Goal: Download file/media

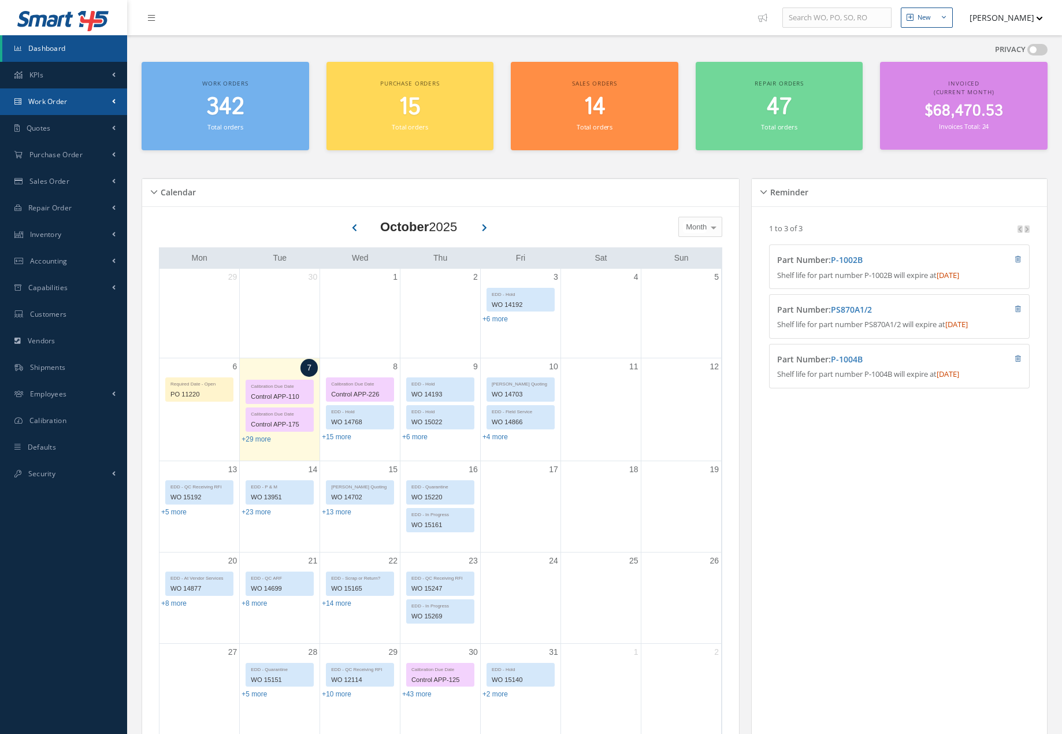
click at [104, 108] on link "Work Order" at bounding box center [63, 101] width 127 height 27
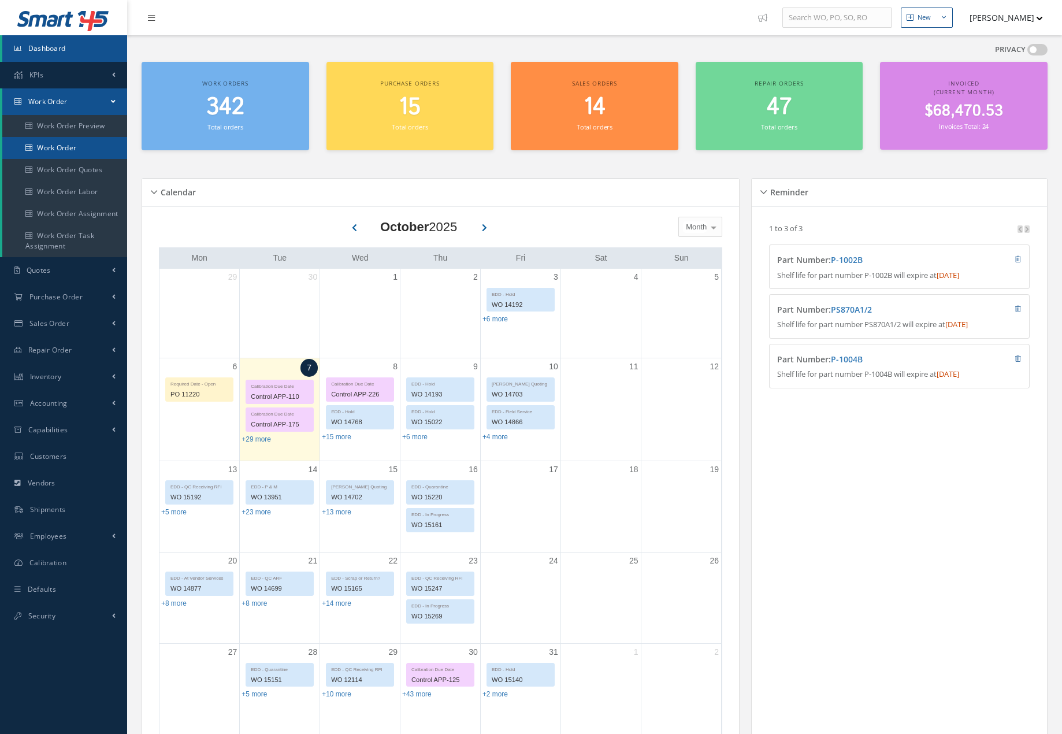
click at [82, 142] on link "Work Order" at bounding box center [64, 148] width 125 height 22
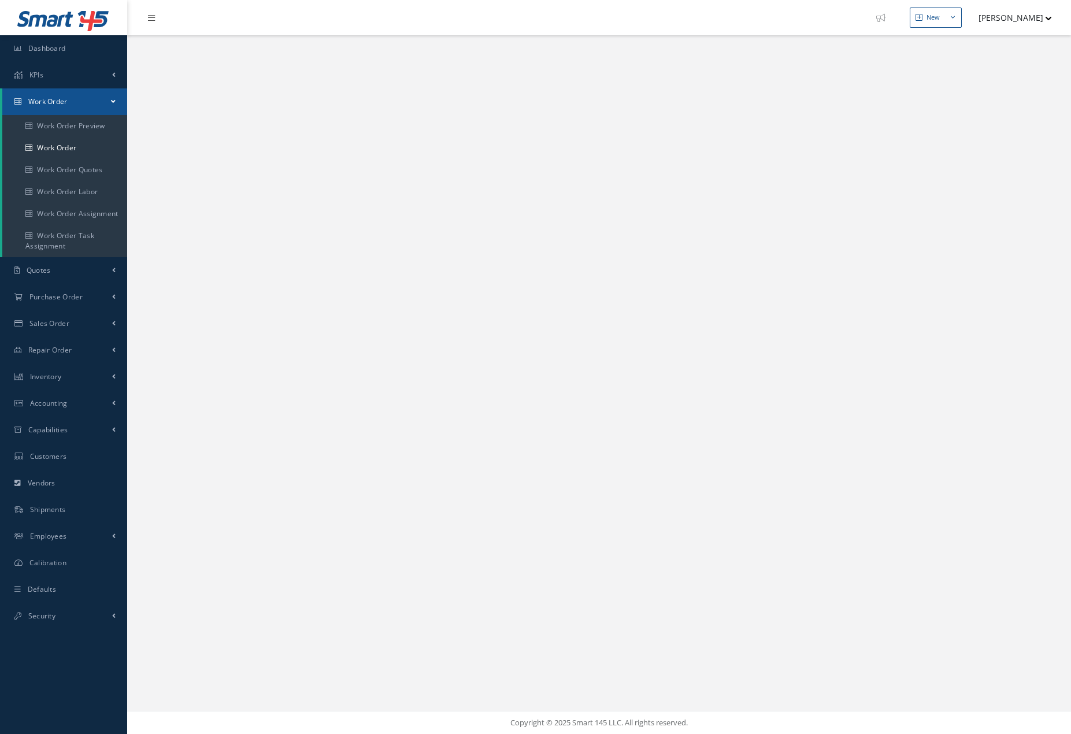
select select "25"
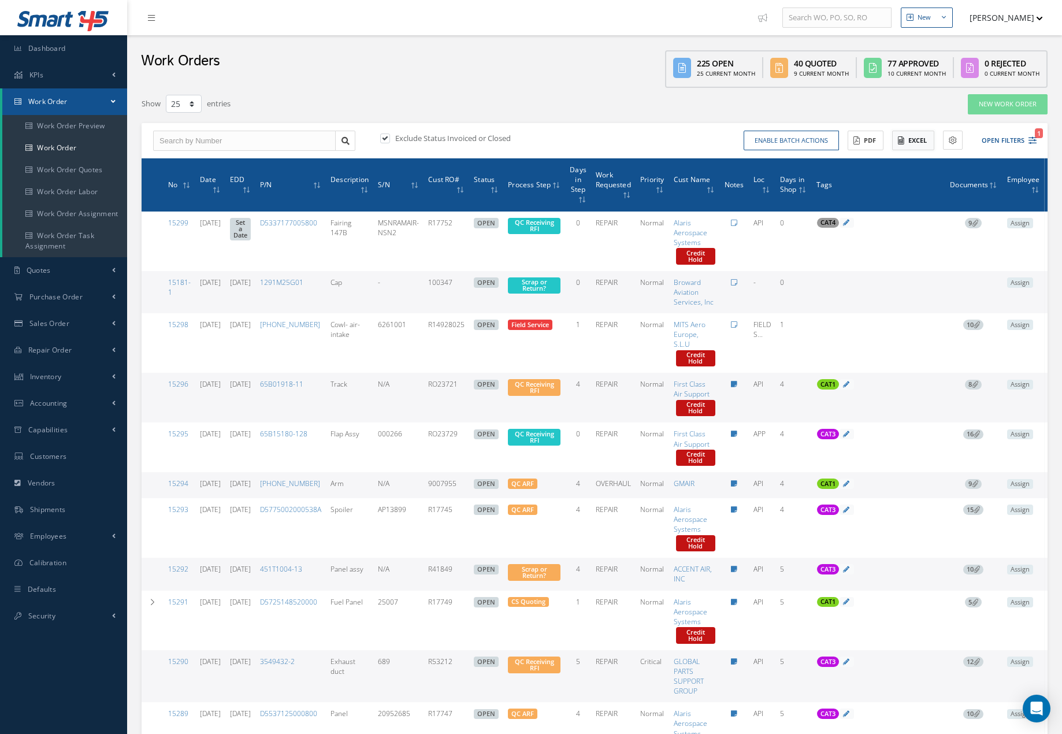
click at [918, 140] on button "Excel" at bounding box center [913, 141] width 42 height 20
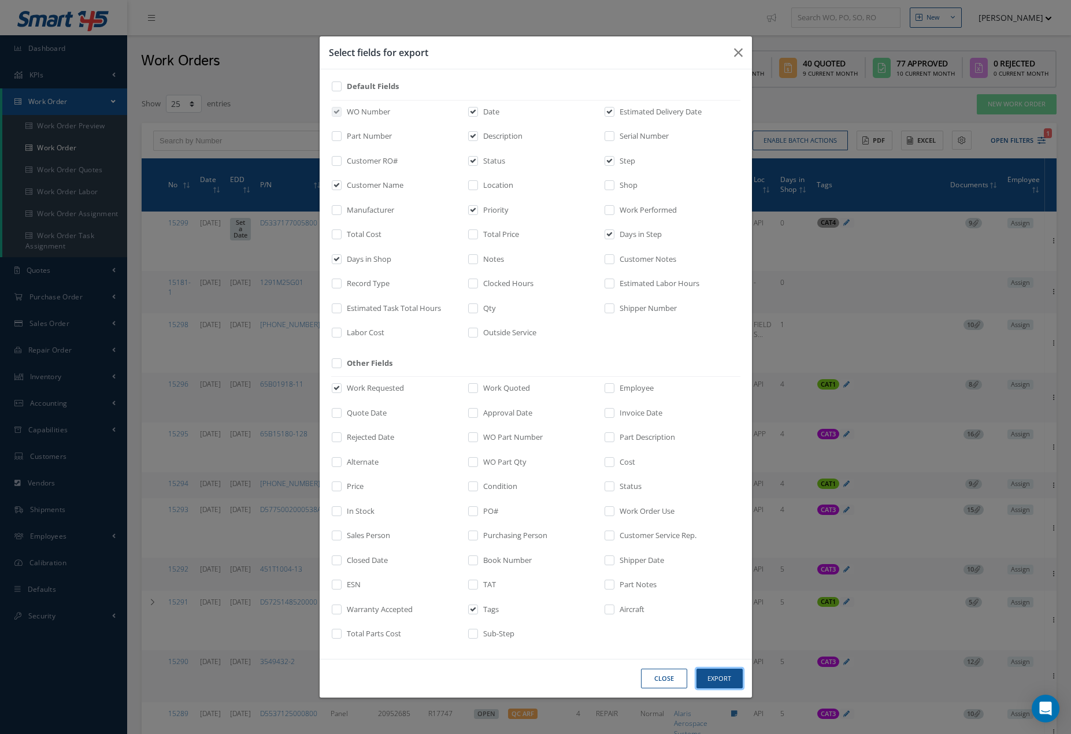
click at [724, 681] on button "Export" at bounding box center [719, 679] width 46 height 20
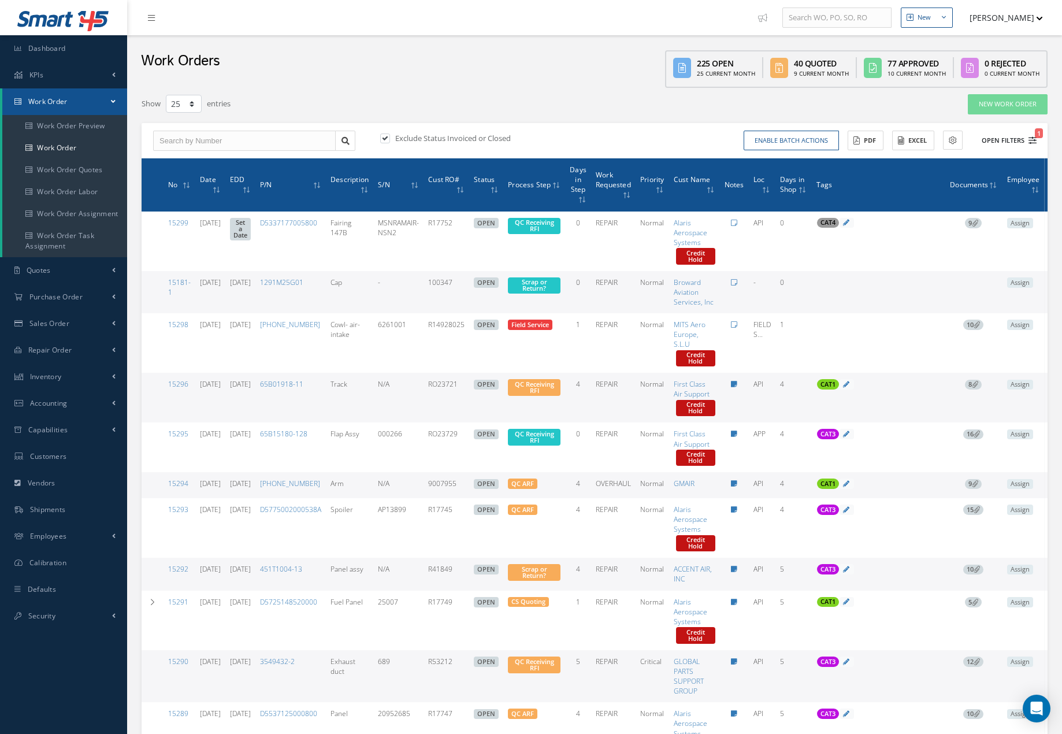
click at [1033, 142] on icon "1" at bounding box center [1033, 140] width 8 height 8
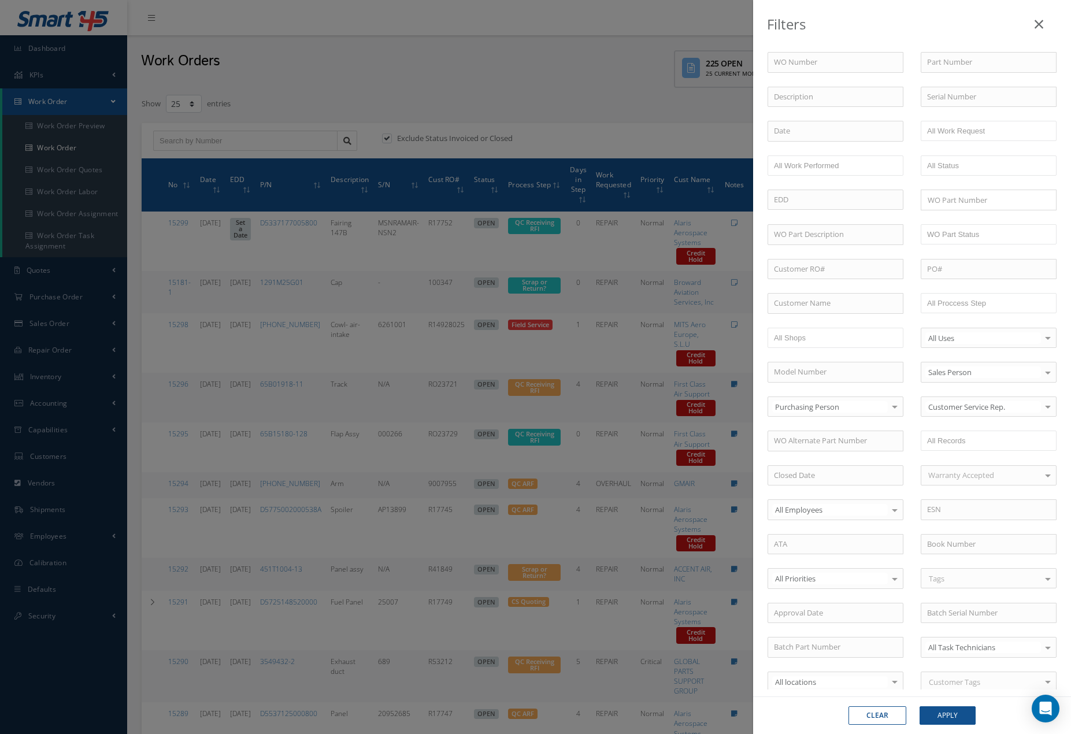
click at [532, 75] on div "Filters WO Number Part Number Description Serial Number BALANCE BENCH CHECK BER…" at bounding box center [535, 367] width 1071 height 734
